Goal: Transaction & Acquisition: Purchase product/service

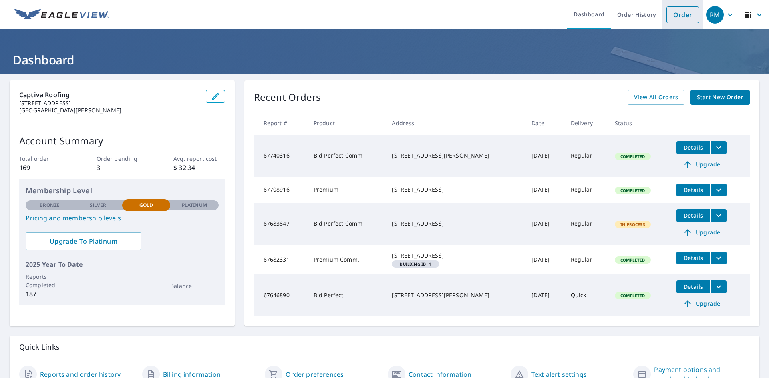
click at [666, 15] on link "Order" at bounding box center [682, 14] width 32 height 17
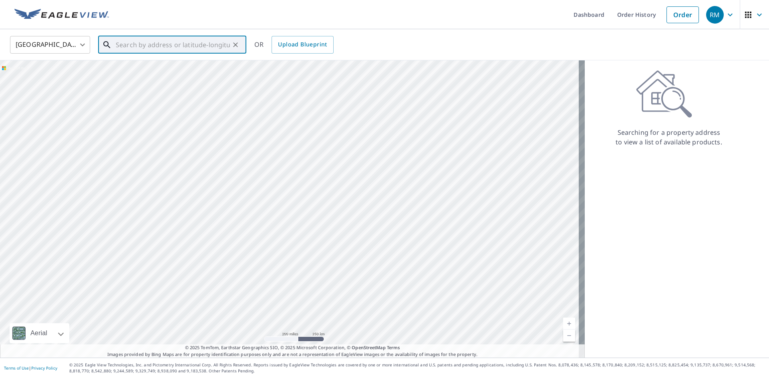
click at [194, 45] on input "text" at bounding box center [173, 45] width 114 height 22
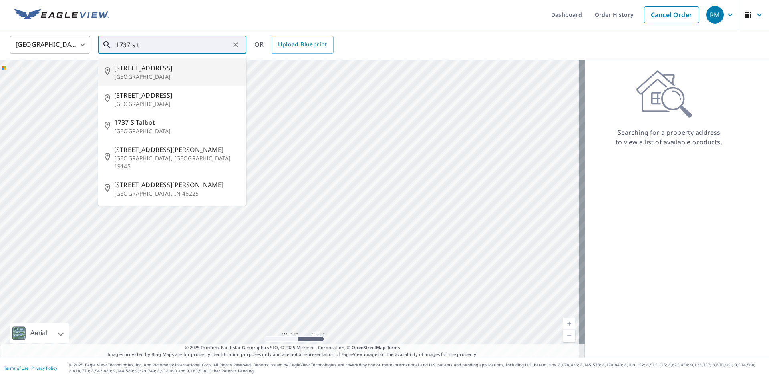
click at [205, 70] on span "[STREET_ADDRESS]" at bounding box center [177, 68] width 126 height 10
type input "[STREET_ADDRESS]"
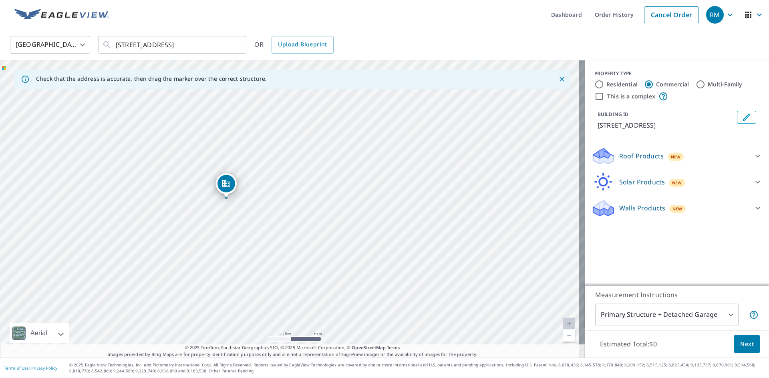
click at [656, 156] on p "Roof Products" at bounding box center [641, 156] width 44 height 10
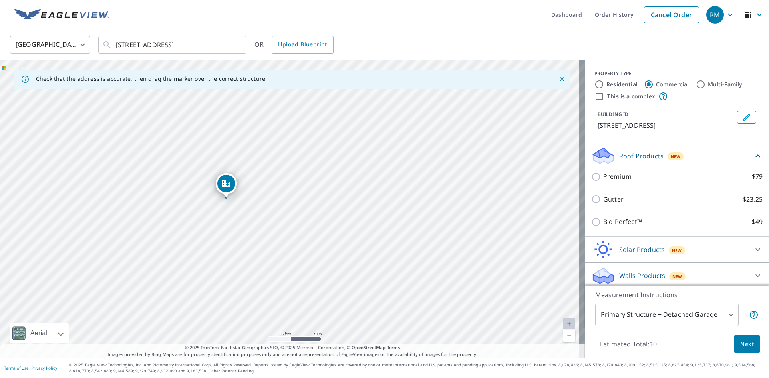
click at [607, 216] on div "Bid Perfect™ $49" at bounding box center [676, 222] width 171 height 23
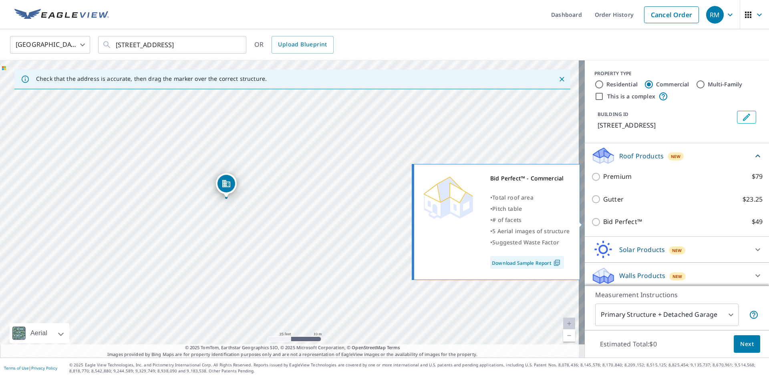
click at [591, 222] on input "Bid Perfect™ $49" at bounding box center [597, 222] width 12 height 10
checkbox input "true"
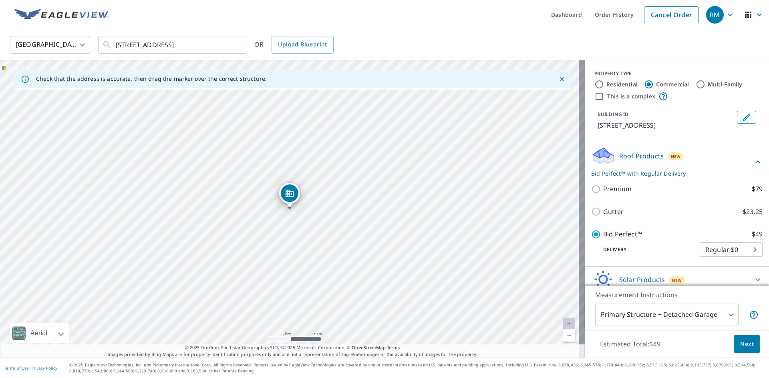
click at [596, 82] on input "Residential" at bounding box center [599, 85] width 10 height 10
radio input "true"
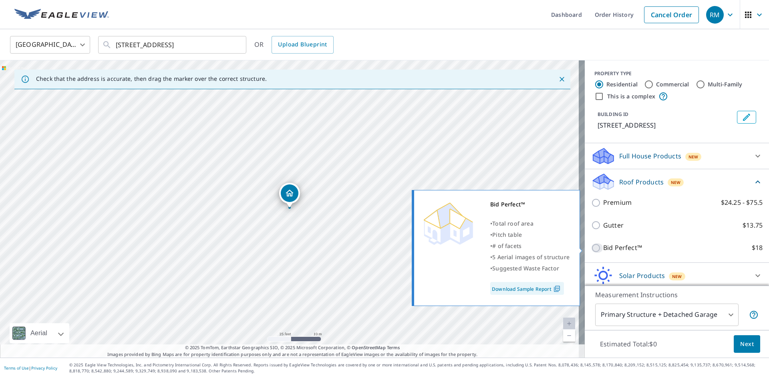
click at [591, 247] on input "Bid Perfect™ $18" at bounding box center [597, 248] width 12 height 10
checkbox input "true"
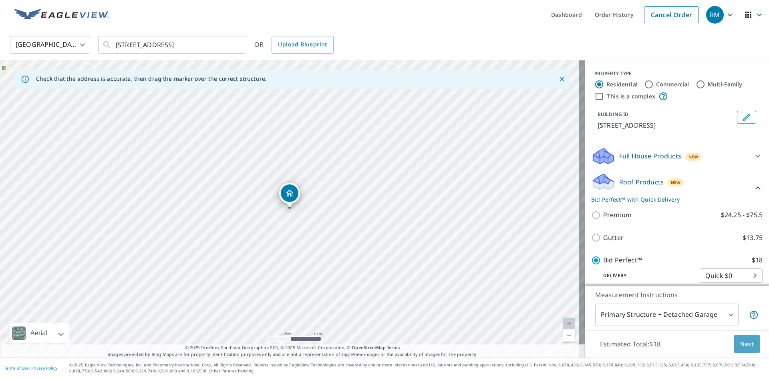
click at [740, 341] on span "Next" at bounding box center [747, 345] width 14 height 10
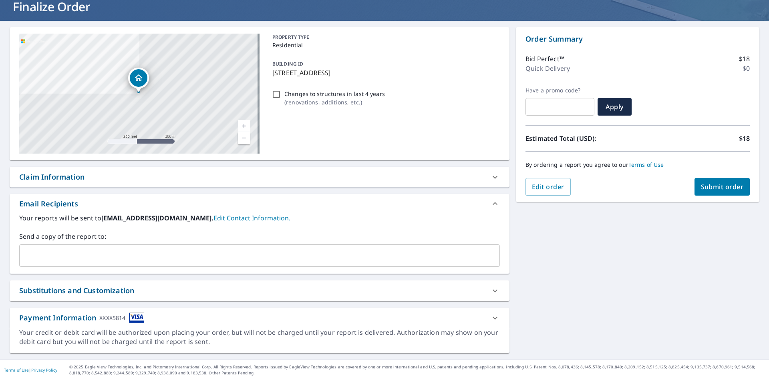
scroll to position [55, 0]
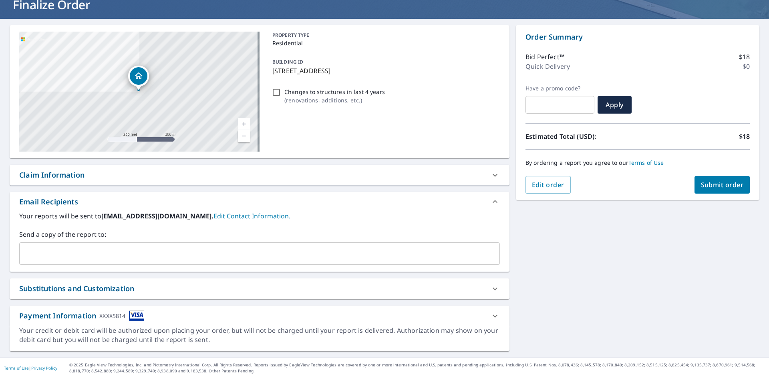
click at [180, 255] on input "text" at bounding box center [253, 253] width 461 height 15
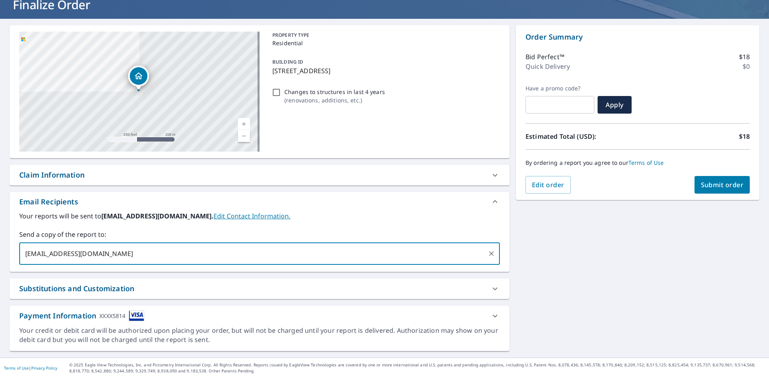
type input "[EMAIL_ADDRESS][DOMAIN_NAME]"
click at [708, 187] on span "Submit order" at bounding box center [722, 185] width 43 height 9
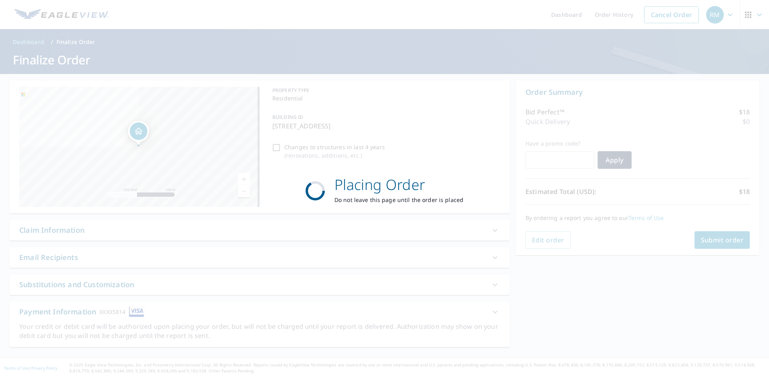
scroll to position [0, 0]
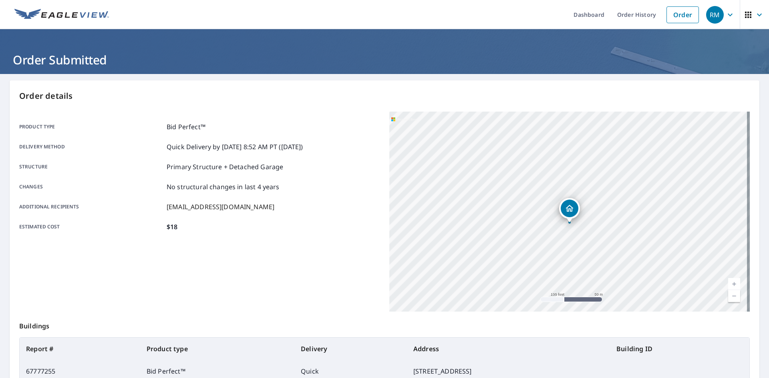
drag, startPoint x: 574, startPoint y: 210, endPoint x: 563, endPoint y: 268, distance: 58.7
click at [563, 268] on div "[STREET_ADDRESS]" at bounding box center [569, 212] width 360 height 200
drag, startPoint x: 565, startPoint y: 242, endPoint x: 568, endPoint y: 285, distance: 42.9
click at [568, 285] on div "[STREET_ADDRESS]" at bounding box center [569, 212] width 360 height 200
drag, startPoint x: 559, startPoint y: 213, endPoint x: 565, endPoint y: 216, distance: 6.8
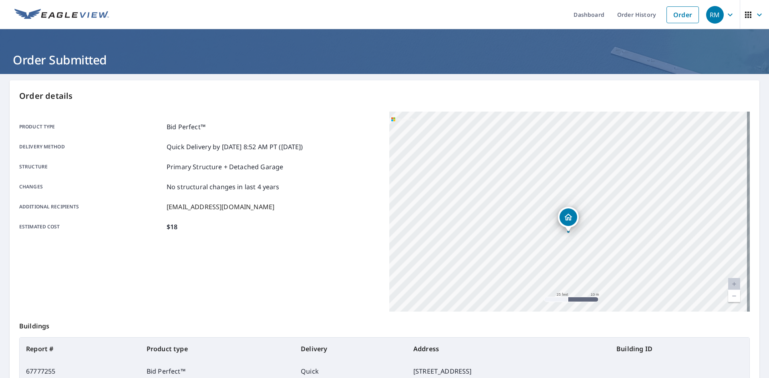
click at [565, 216] on icon "Dropped pin, building 1, Residential property, 1737 S Tamiami Trl Sarasota, FL …" at bounding box center [568, 218] width 10 height 10
